Goal: Task Accomplishment & Management: Manage account settings

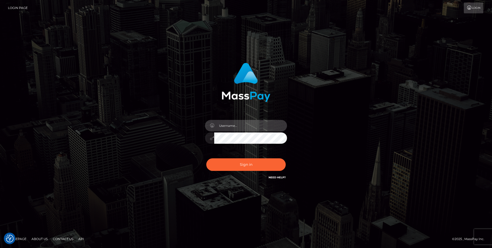
click at [249, 125] on input "text" at bounding box center [250, 126] width 73 height 12
click at [0, 248] on com-1password-button at bounding box center [0, 248] width 0 height 0
type input "rakshit.throne"
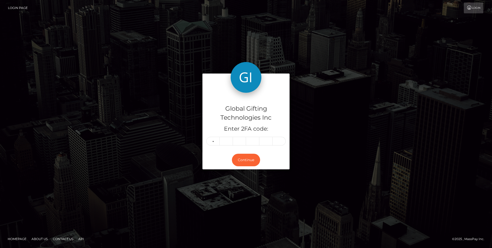
type input "9"
type input "1"
type input "0"
type input "9"
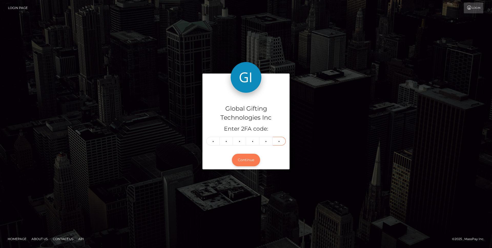
type input "3"
click at [243, 165] on button "Continue" at bounding box center [246, 160] width 28 height 13
click at [252, 164] on button "Continue" at bounding box center [246, 160] width 28 height 13
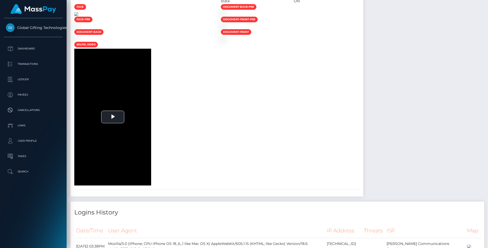
scroll to position [537, 0]
